Goal: Navigation & Orientation: Find specific page/section

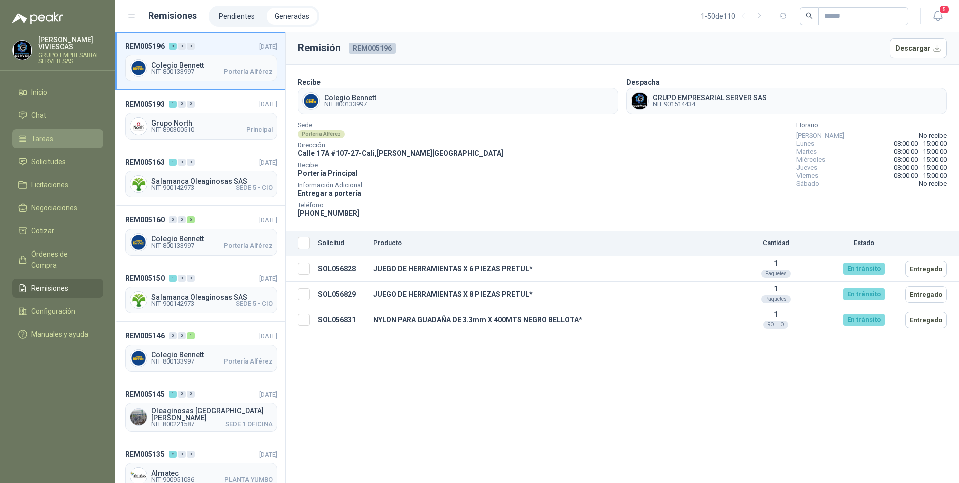
click at [43, 140] on span "Tareas" at bounding box center [42, 138] width 22 height 11
click at [42, 157] on span "Solicitudes" at bounding box center [48, 161] width 35 height 11
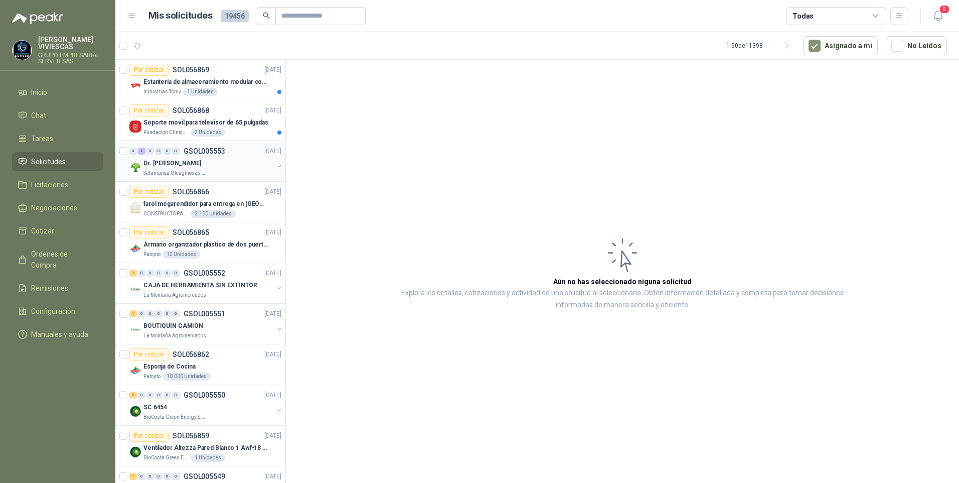
click at [169, 168] on div "Dr. [PERSON_NAME]" at bounding box center [208, 163] width 130 height 12
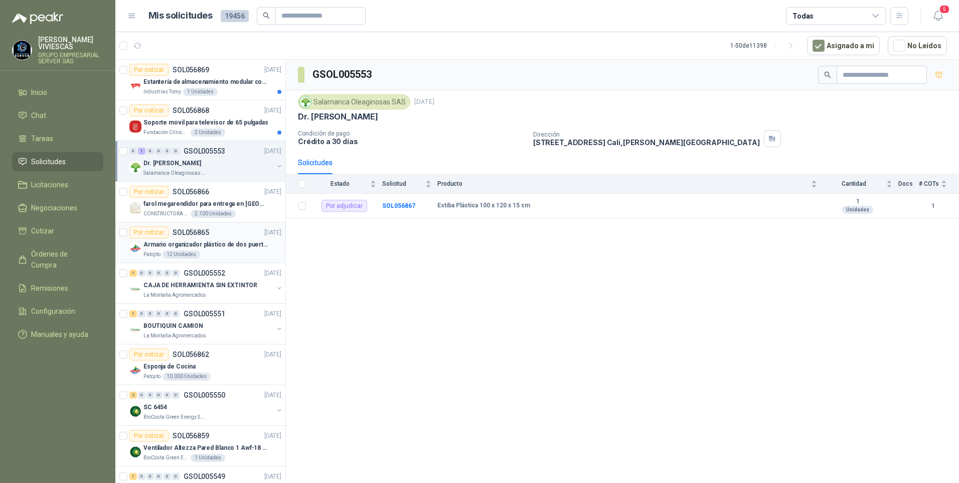
click at [191, 244] on p "Armario organizador plástico de dos puertas de acuerdo a la imagen adjunta" at bounding box center [205, 245] width 125 height 10
click at [183, 329] on p "BOUTIQUIN CAMION" at bounding box center [173, 326] width 60 height 10
